Goal: Information Seeking & Learning: Learn about a topic

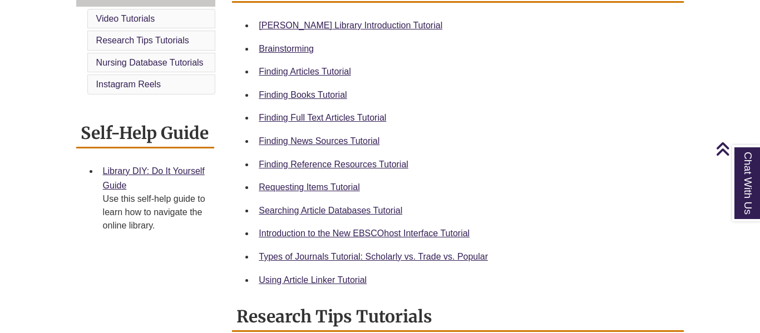
scroll to position [338, 0]
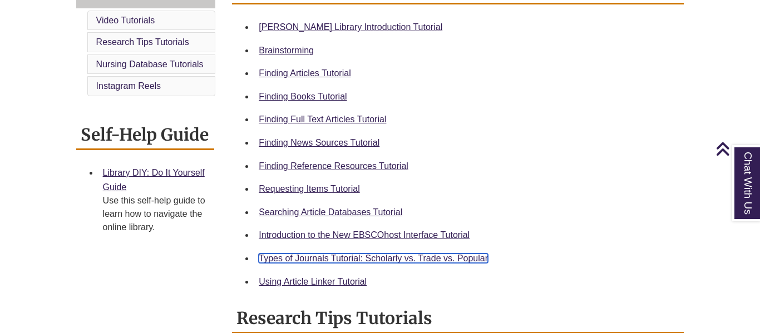
click at [423, 262] on link "Types of Journals Tutorial: Scholarly vs. Trade vs. Popular" at bounding box center [373, 258] width 229 height 9
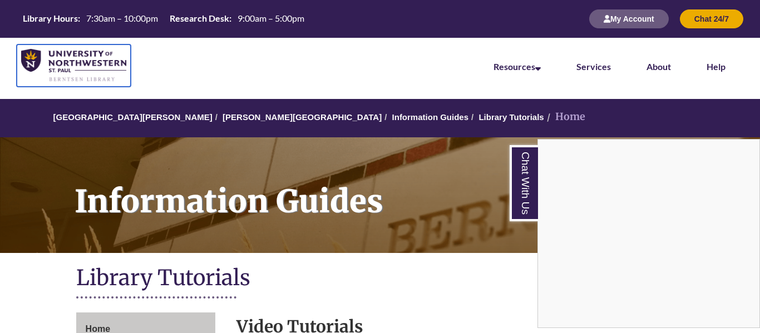
click at [109, 67] on img at bounding box center [73, 65] width 105 height 33
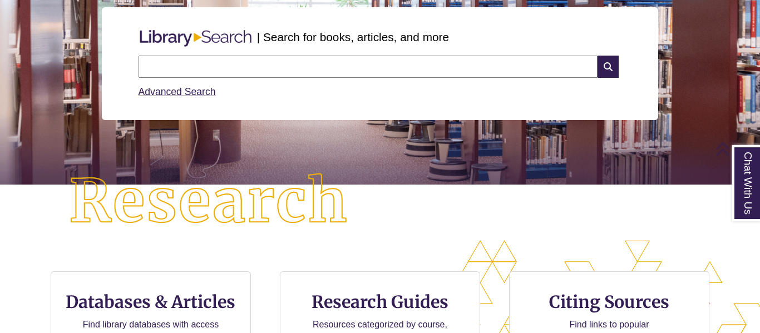
scroll to position [136, 0]
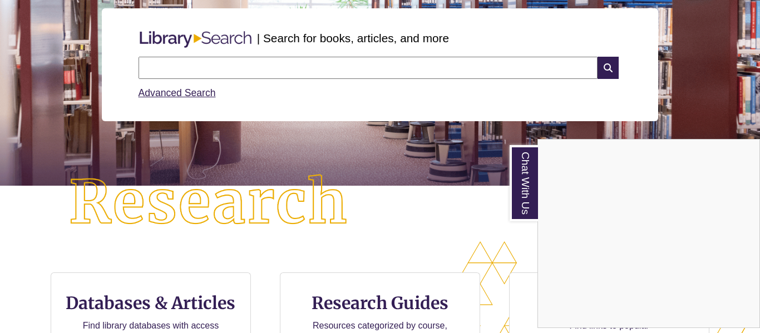
click at [343, 66] on div "Chat With Us" at bounding box center [380, 166] width 760 height 333
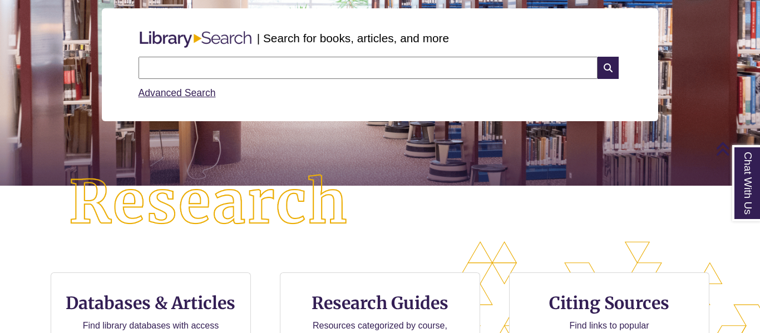
click at [343, 66] on input "text" at bounding box center [368, 68] width 459 height 22
type input "**********"
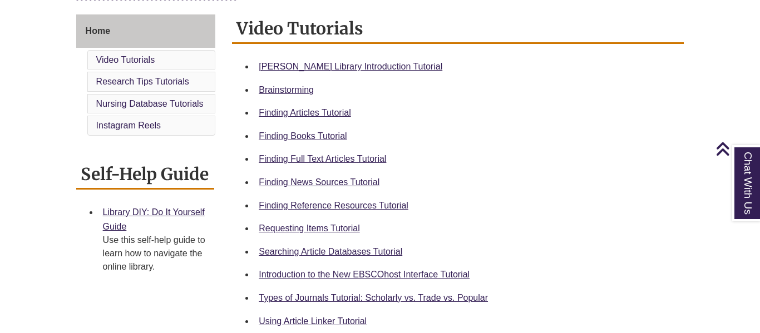
scroll to position [304, 0]
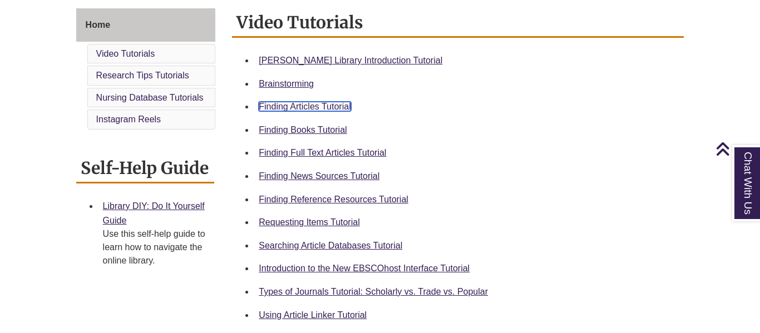
click at [294, 102] on link "Finding Articles Tutorial" at bounding box center [305, 106] width 92 height 9
